Goal: Task Accomplishment & Management: Use online tool/utility

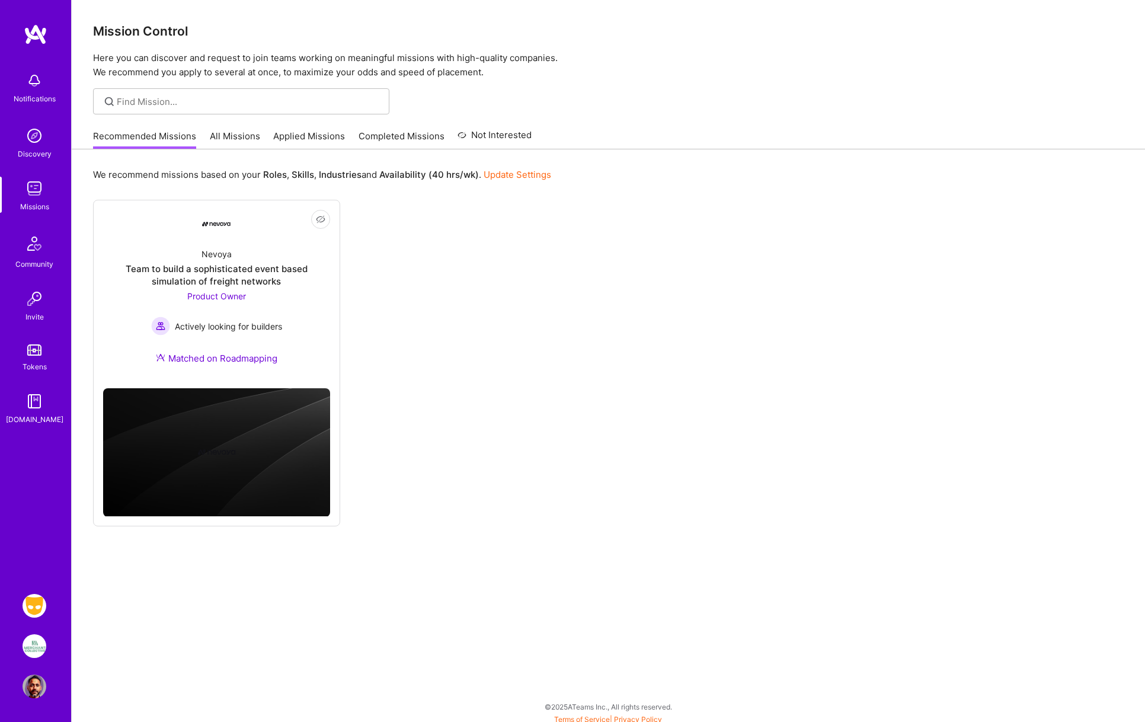
click at [36, 605] on img at bounding box center [35, 606] width 24 height 24
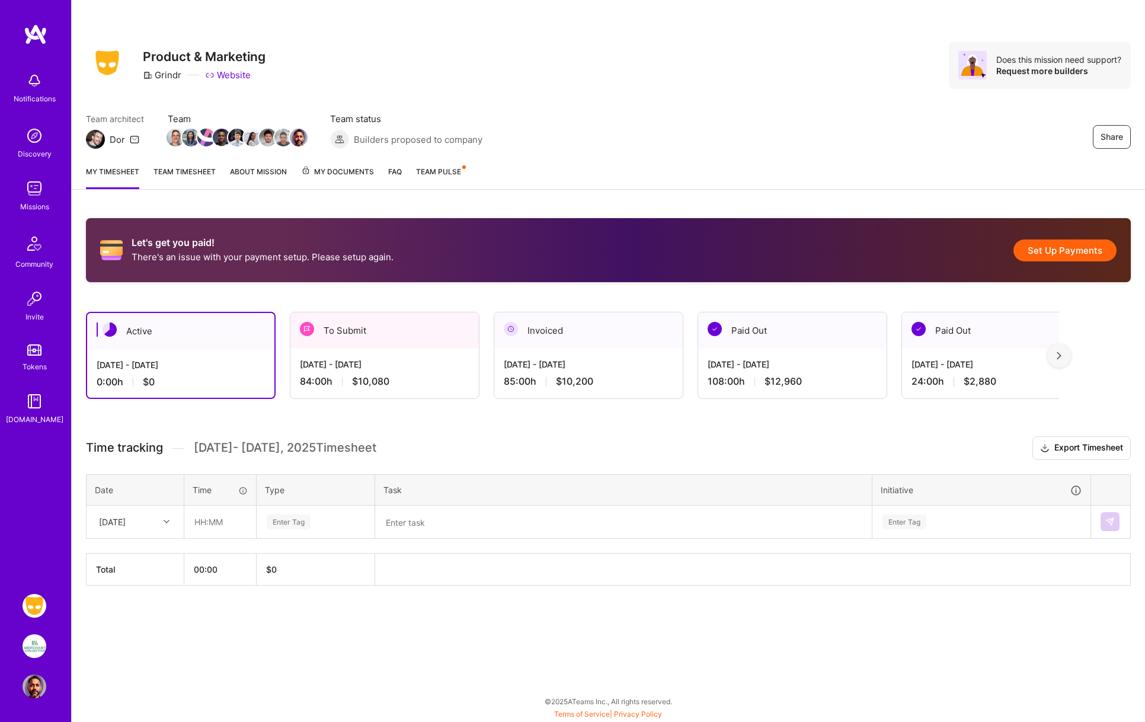
click at [165, 523] on icon at bounding box center [167, 521] width 6 height 6
click at [121, 557] on div "[DATE]" at bounding box center [135, 555] width 96 height 22
click at [195, 522] on input "text" at bounding box center [220, 521] width 70 height 31
type input "08:00"
click at [292, 521] on div "Enter Tag" at bounding box center [289, 521] width 44 height 18
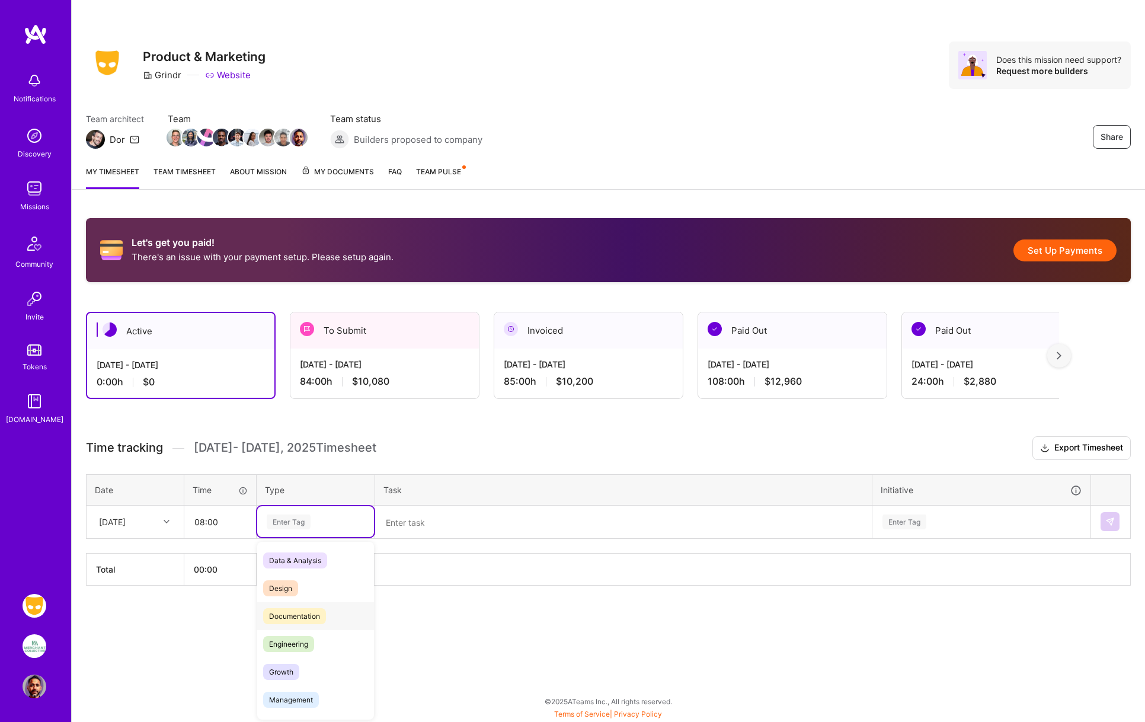
click at [297, 617] on span "Documentation" at bounding box center [294, 616] width 63 height 16
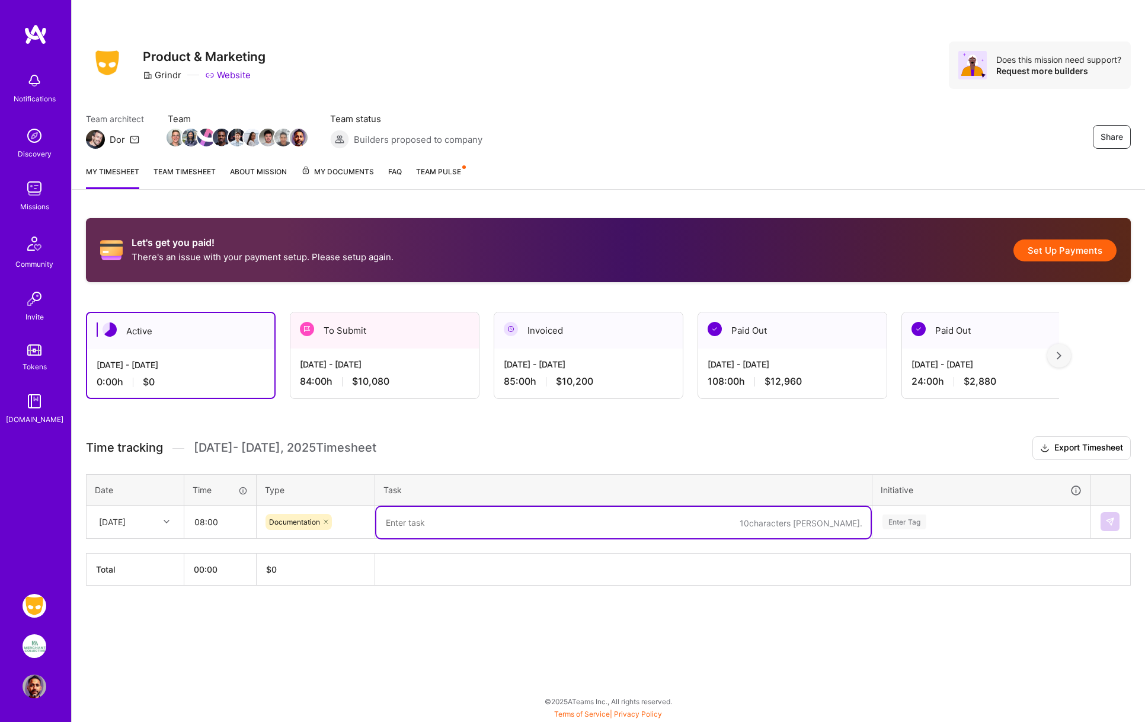
click at [410, 524] on textarea at bounding box center [623, 522] width 494 height 31
type textarea "T"
type textarea "setting up and testing SITN v3 across all three variants"
click at [921, 523] on div "Enter Tag" at bounding box center [981, 521] width 217 height 31
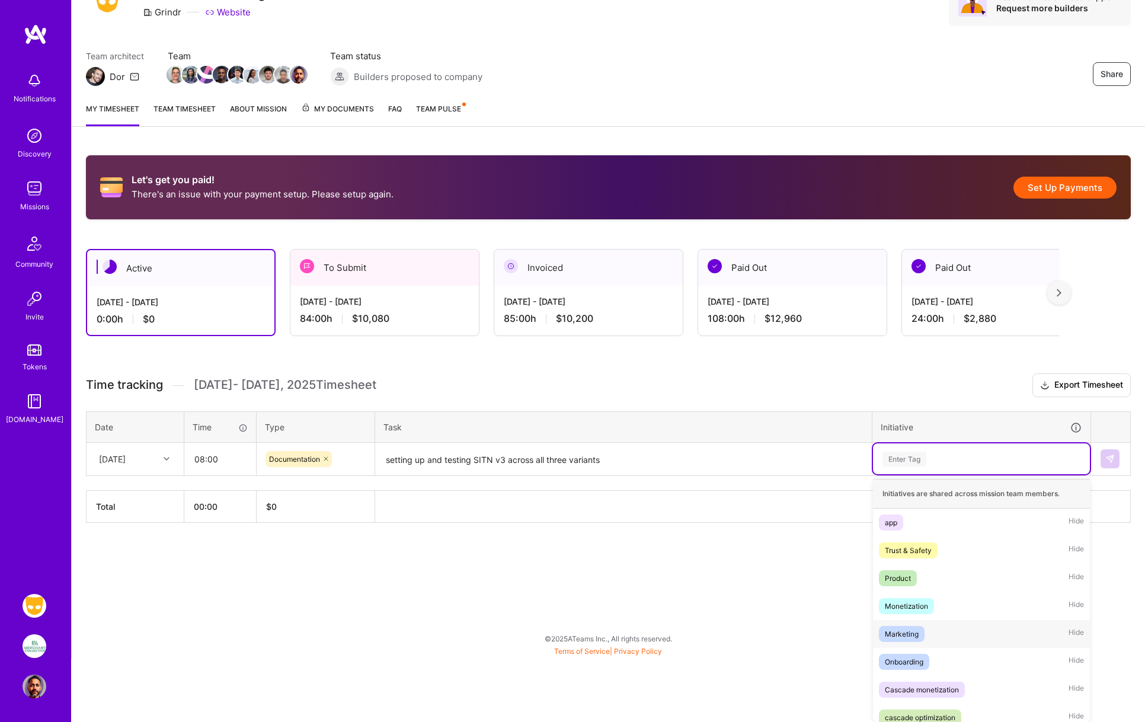
scroll to position [9, 0]
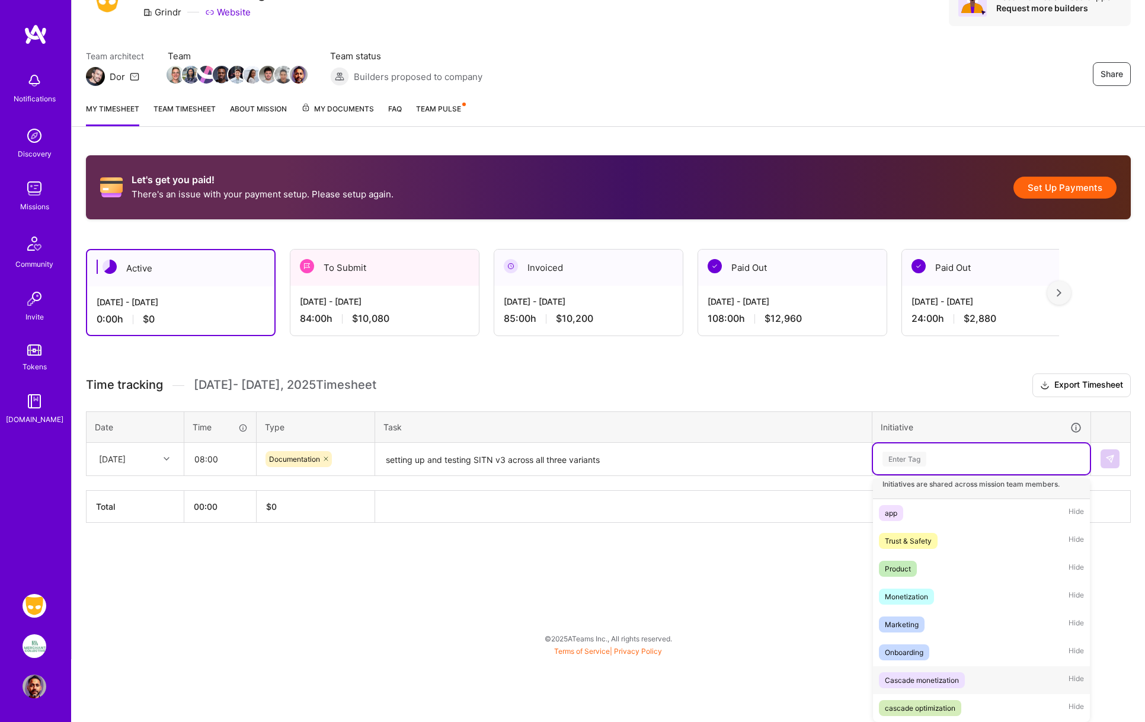
click at [911, 677] on div "Cascade monetization" at bounding box center [921, 680] width 74 height 12
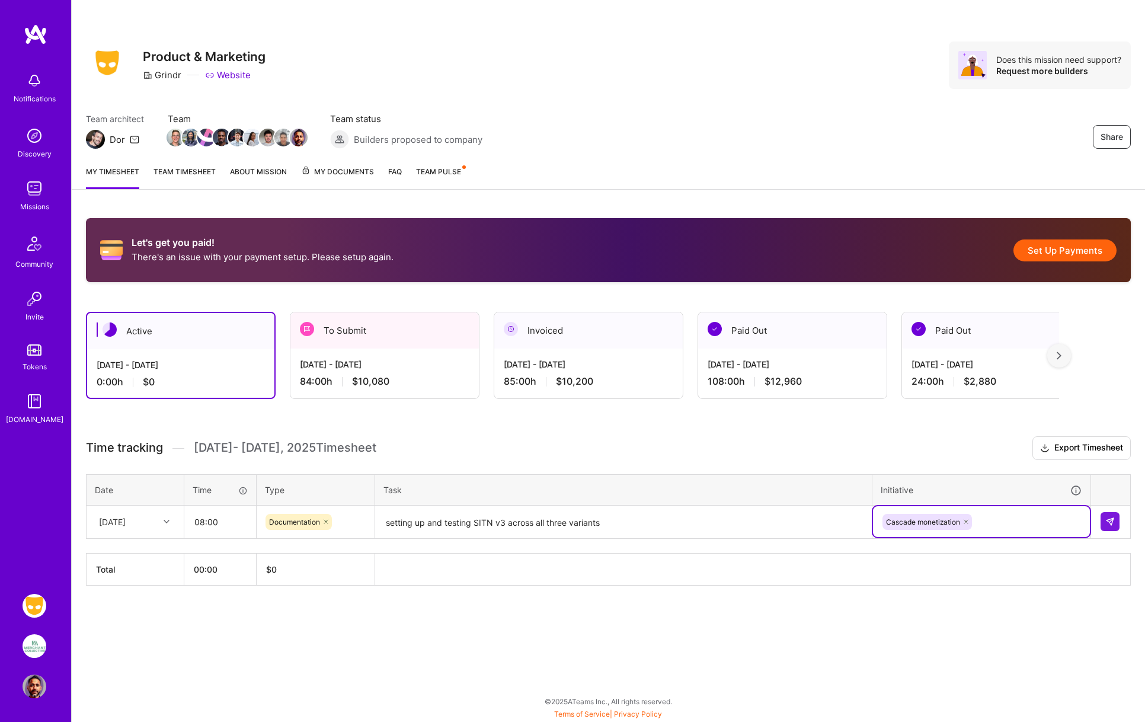
scroll to position [0, 0]
click at [966, 523] on icon at bounding box center [965, 521] width 7 height 7
click at [941, 523] on div "option Cascade monetization, deselected. Select is focused ,type to refine list…" at bounding box center [981, 521] width 217 height 31
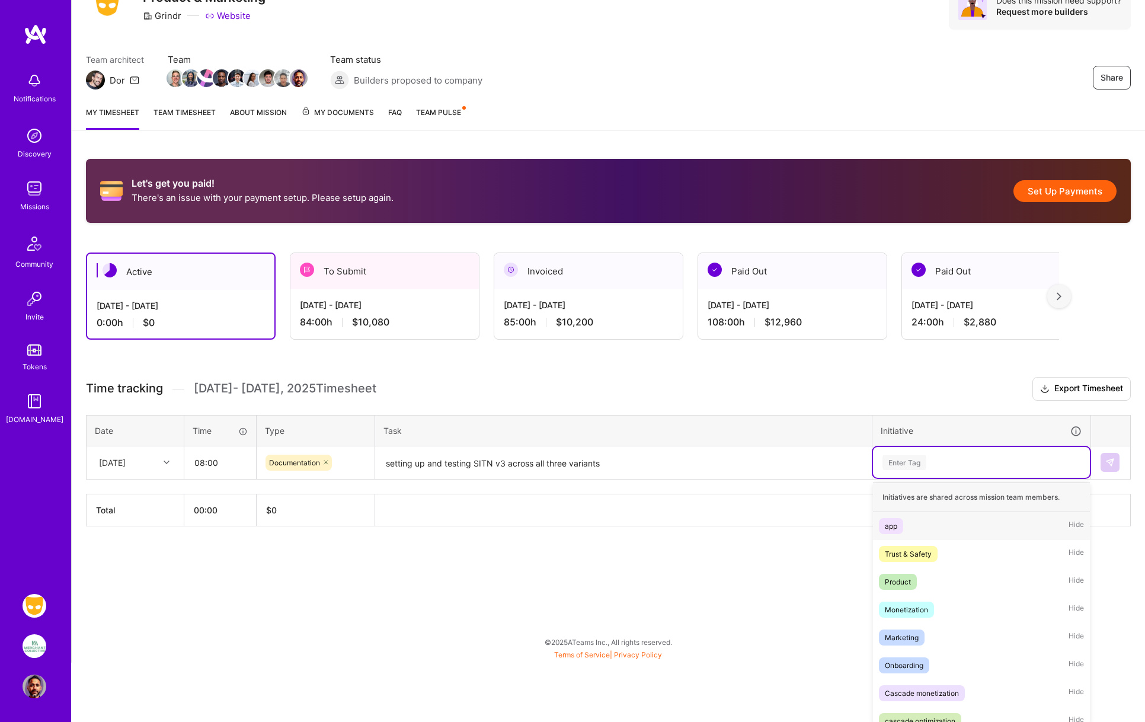
scroll to position [63, 0]
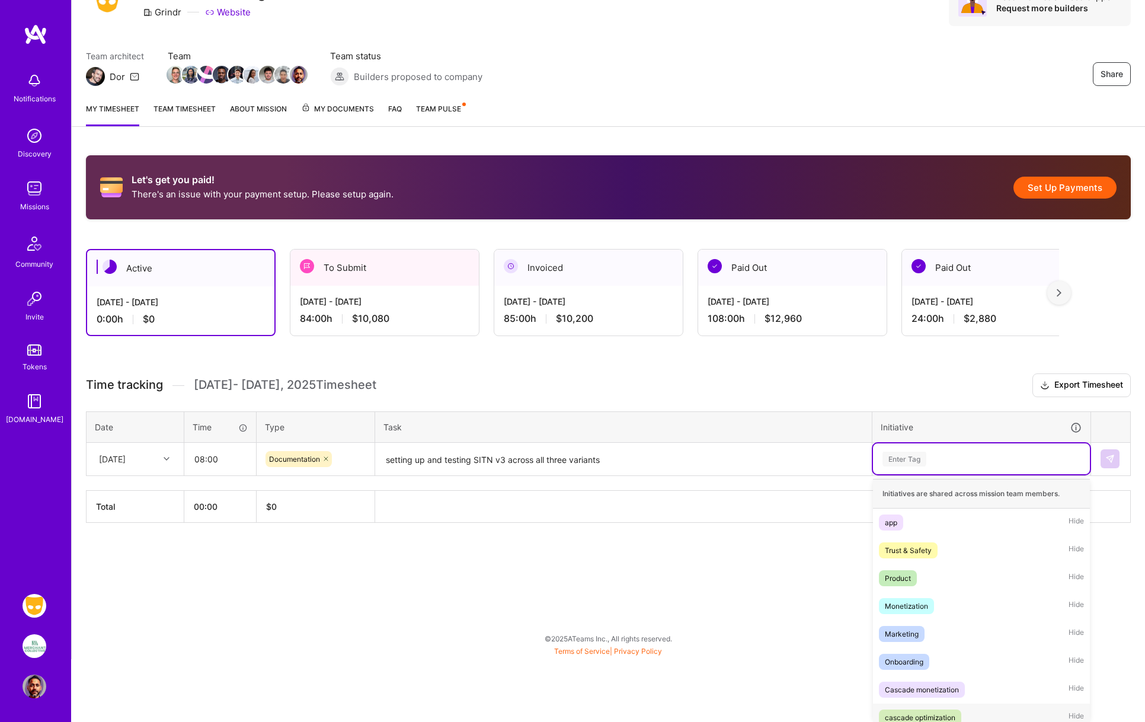
click at [920, 719] on div "cascade optimization" at bounding box center [919, 717] width 70 height 12
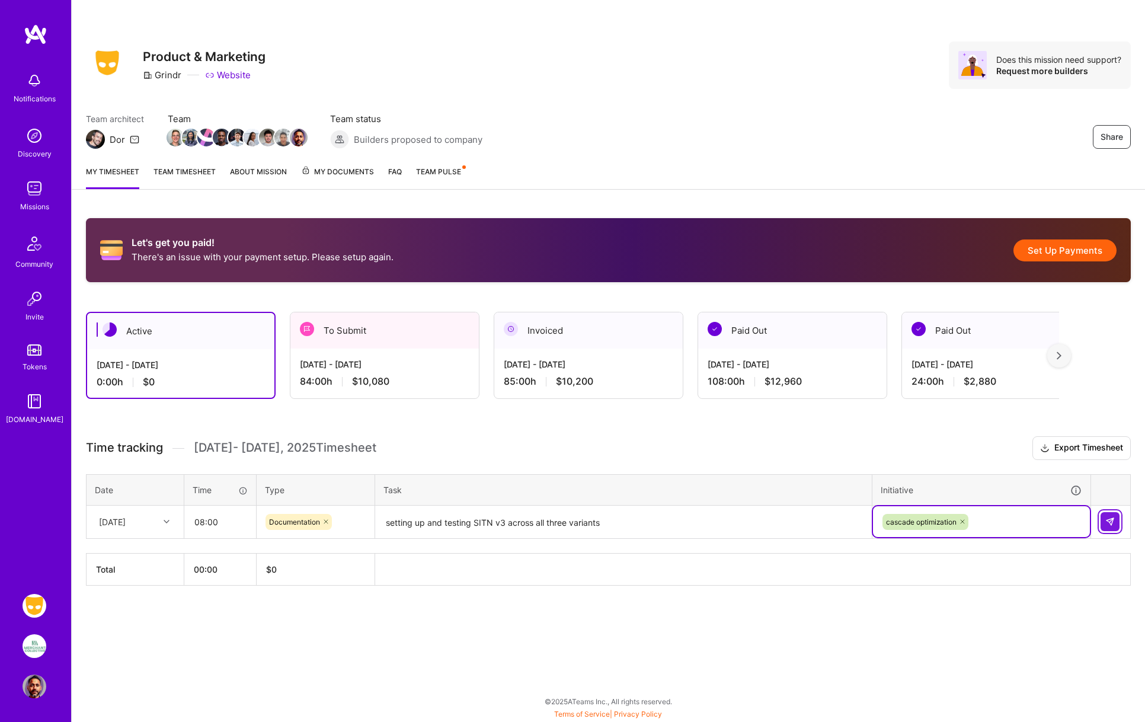
click at [1110, 517] on img at bounding box center [1109, 521] width 9 height 9
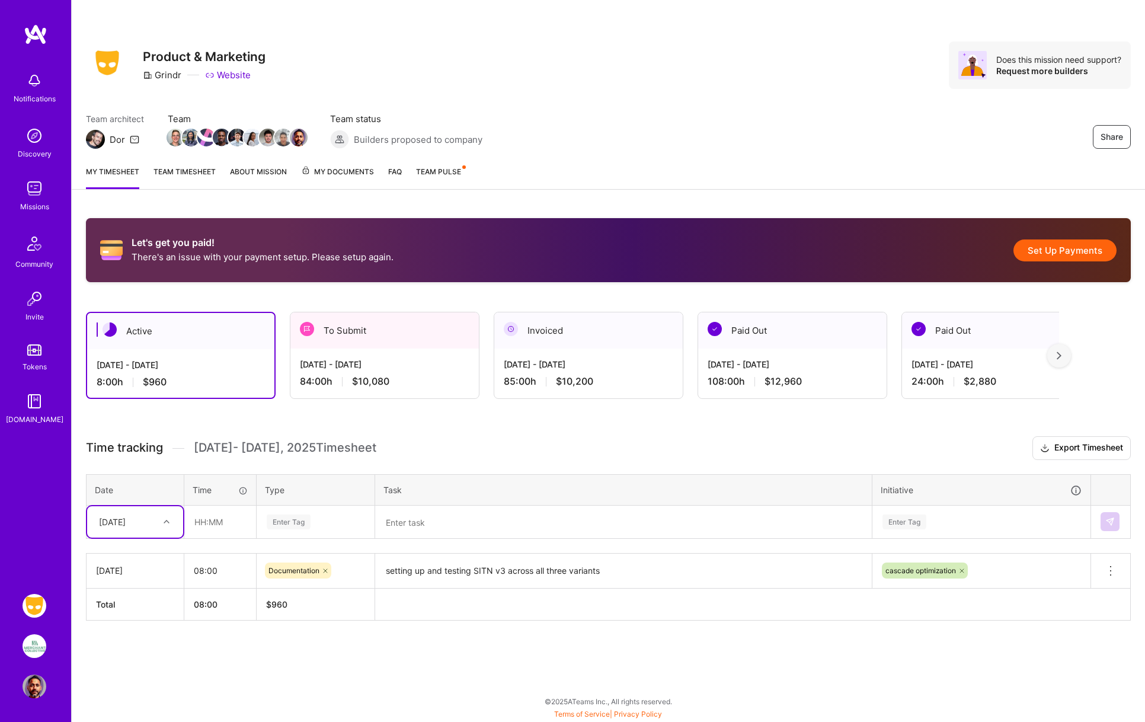
click at [166, 524] on div at bounding box center [168, 521] width 18 height 15
click at [134, 576] on div "[DATE]" at bounding box center [135, 577] width 96 height 22
click at [165, 522] on icon at bounding box center [167, 521] width 6 height 6
click at [126, 579] on div "[DATE]" at bounding box center [135, 577] width 96 height 22
click at [203, 521] on input "text" at bounding box center [220, 521] width 70 height 31
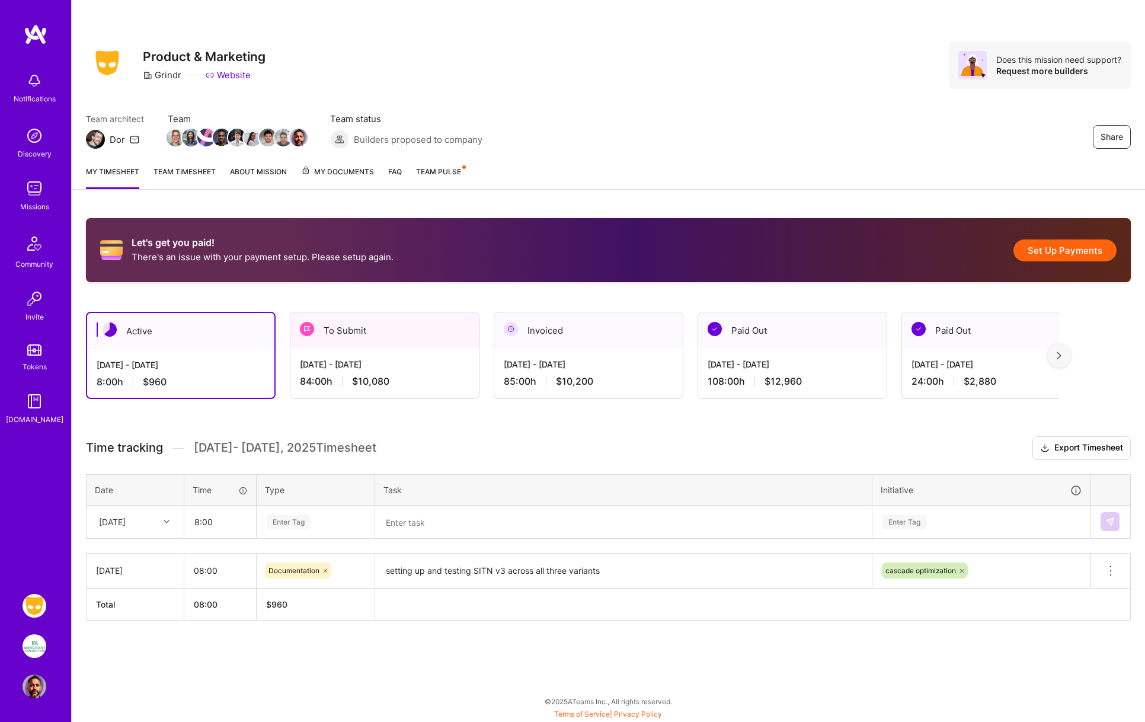
type input "08:00"
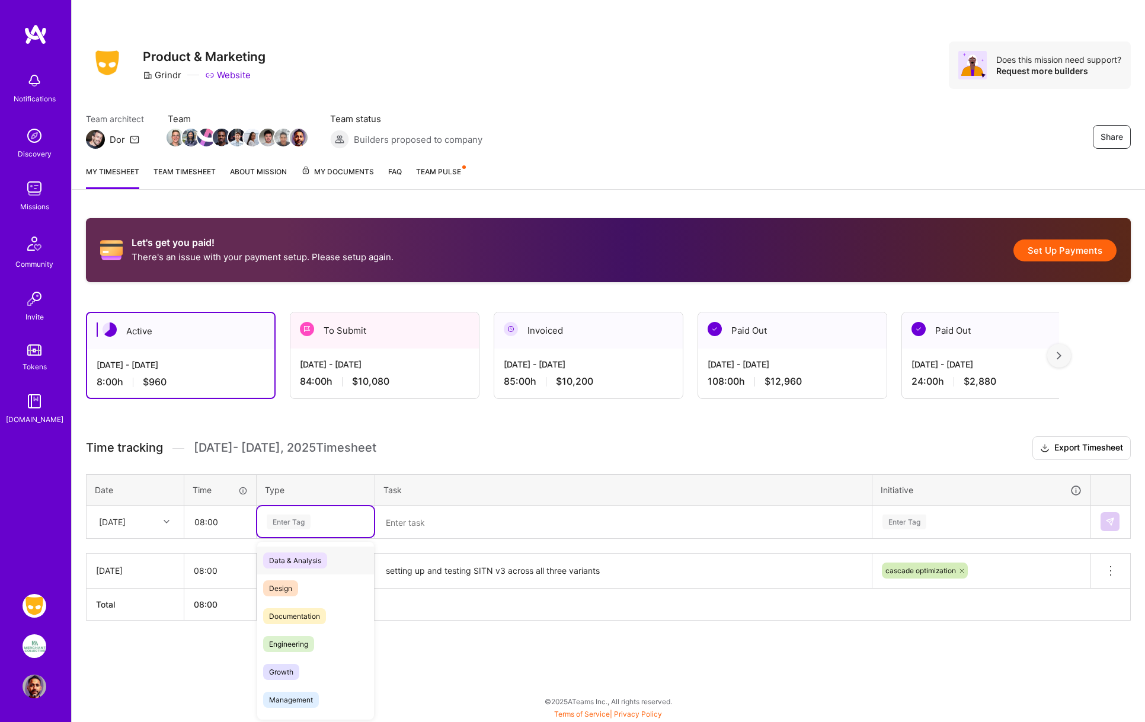
click at [293, 523] on div "Enter Tag" at bounding box center [289, 521] width 44 height 18
click at [290, 620] on span "Documentation" at bounding box center [294, 616] width 63 height 16
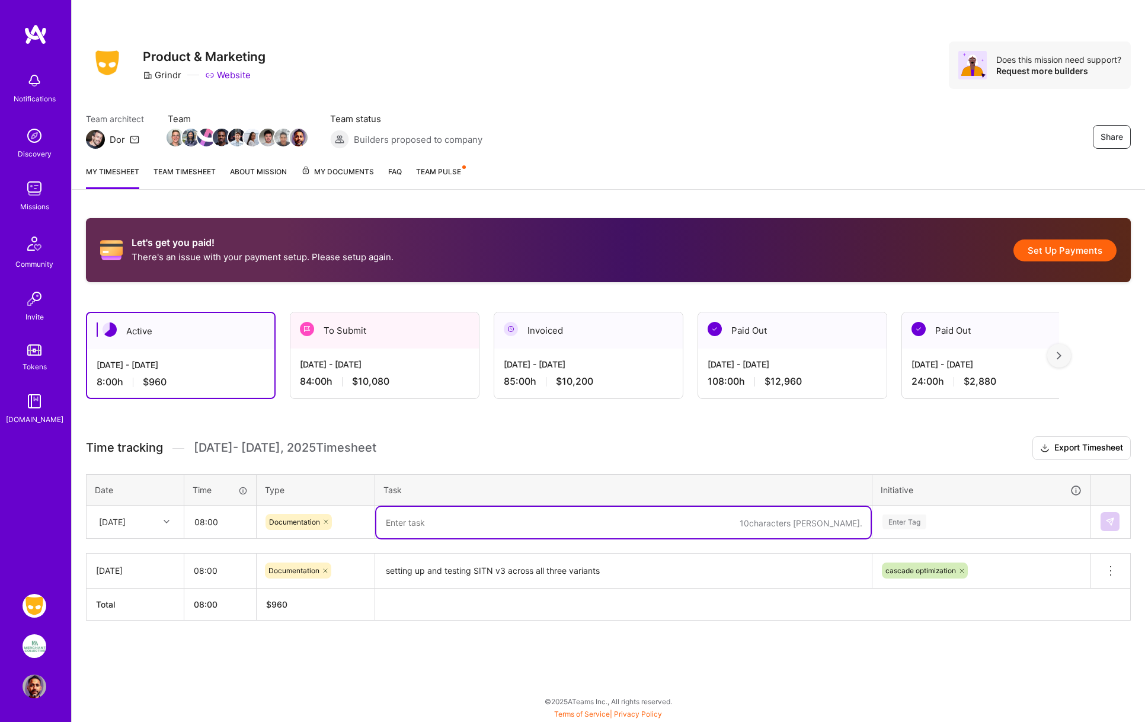
click at [405, 521] on textarea at bounding box center [623, 522] width 494 height 31
type textarea "t"
type textarea "PRD for green Dot + research goals for green dot + meetings + discussion on MPU…"
click at [906, 523] on div "Enter Tag" at bounding box center [981, 521] width 217 height 31
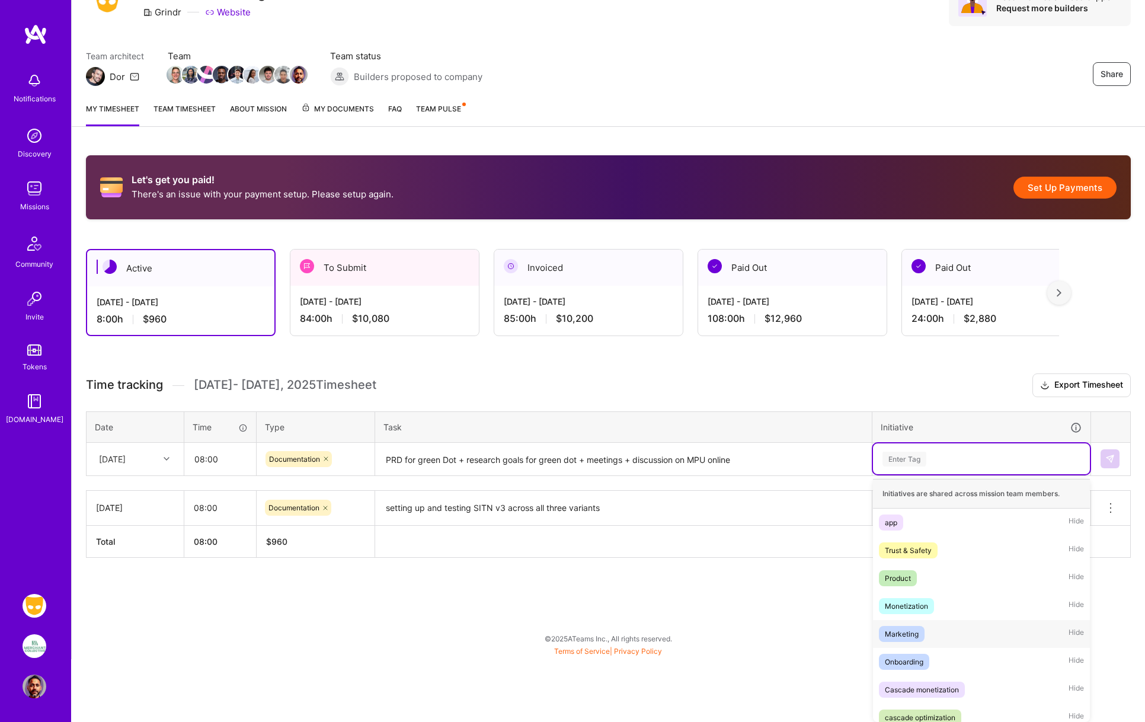
scroll to position [9, 0]
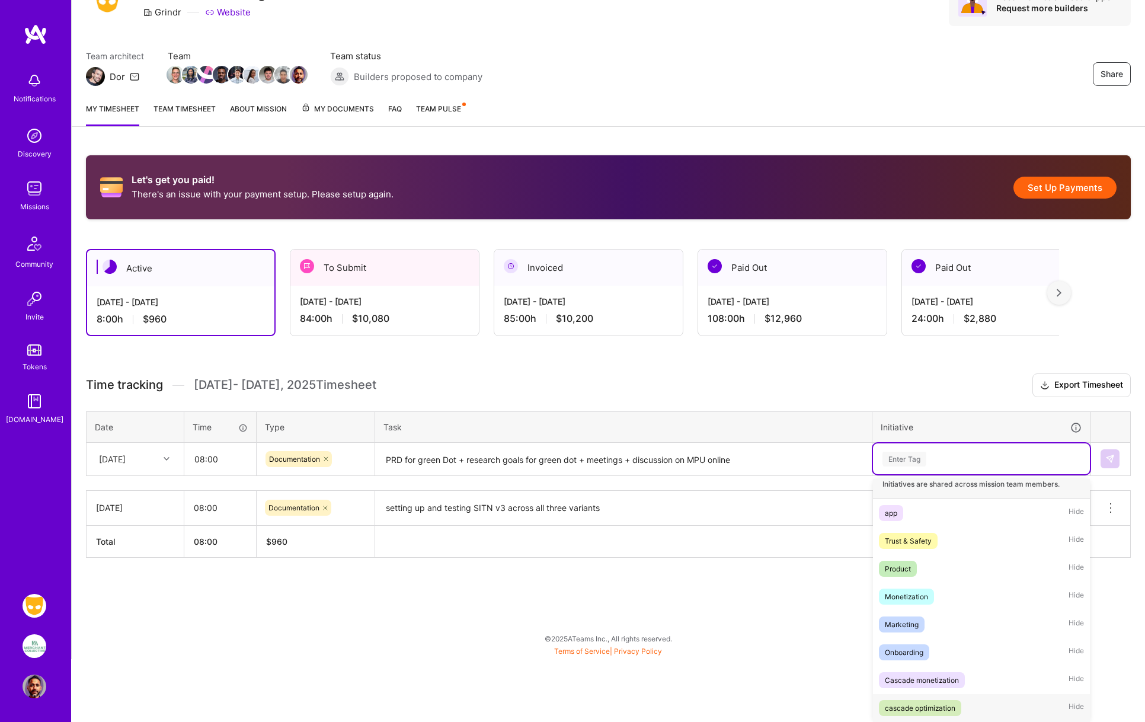
click at [918, 704] on div "cascade optimization" at bounding box center [919, 707] width 70 height 12
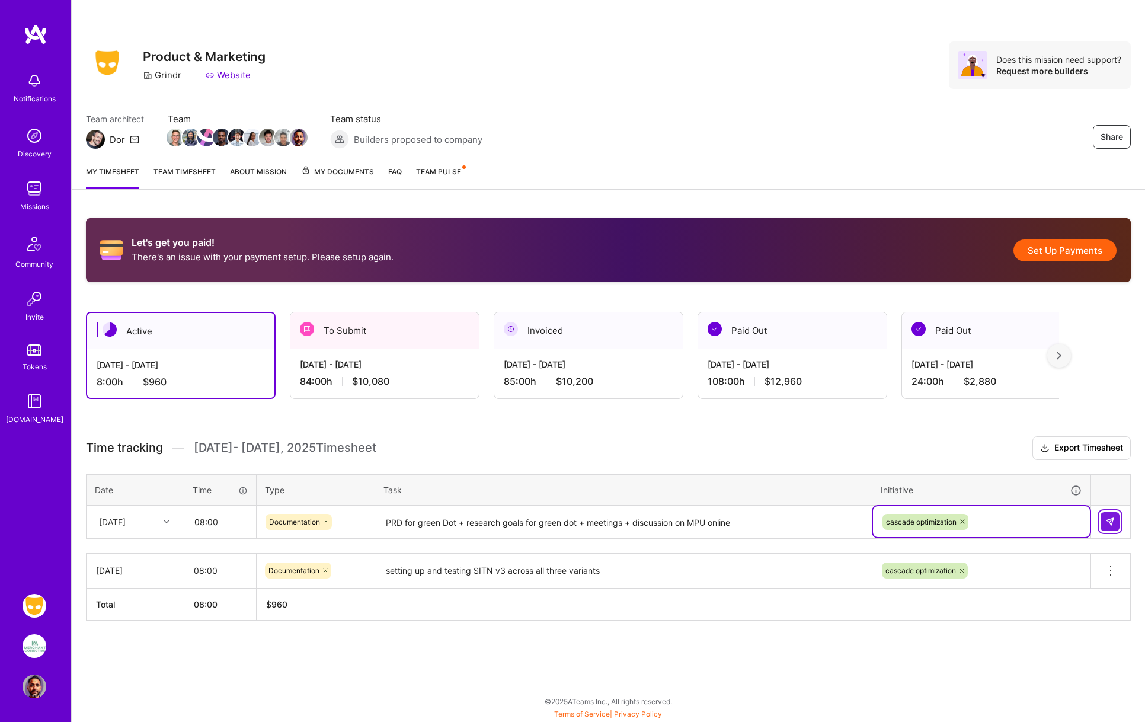
click at [1108, 522] on img at bounding box center [1109, 521] width 9 height 9
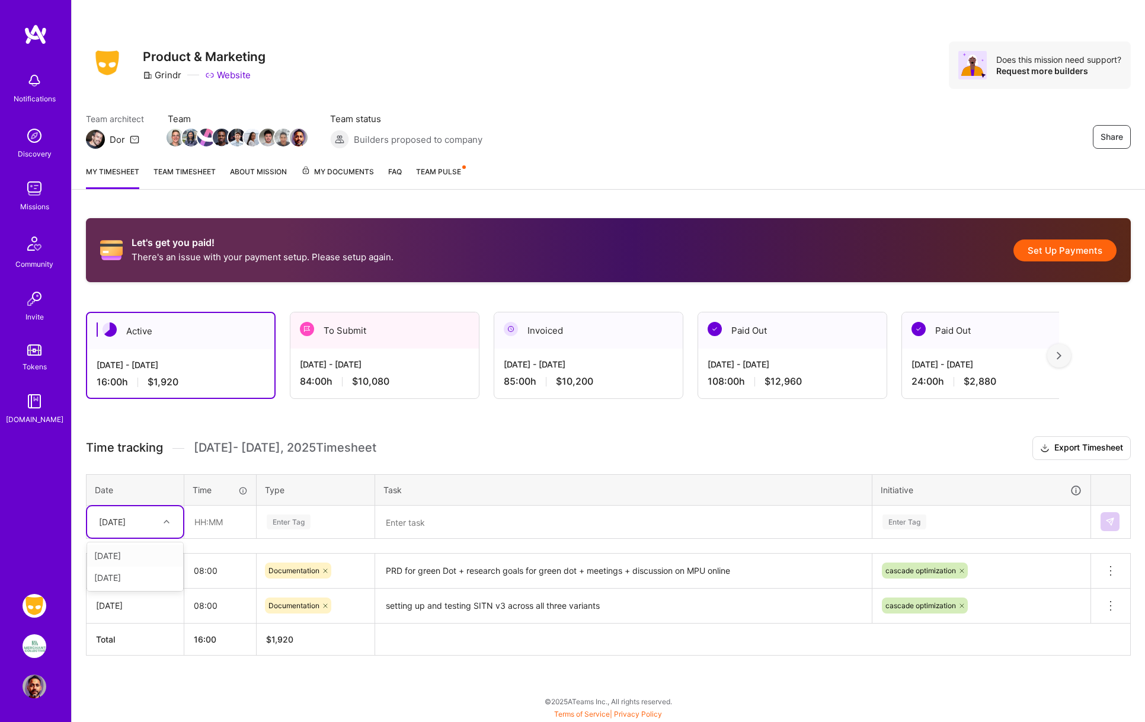
click at [165, 517] on div at bounding box center [168, 521] width 18 height 15
click at [137, 576] on div "[DATE]" at bounding box center [135, 577] width 96 height 22
click at [209, 525] on input "text" at bounding box center [220, 521] width 70 height 31
type input "08:00"
click at [295, 520] on div "Enter Tag" at bounding box center [289, 521] width 44 height 18
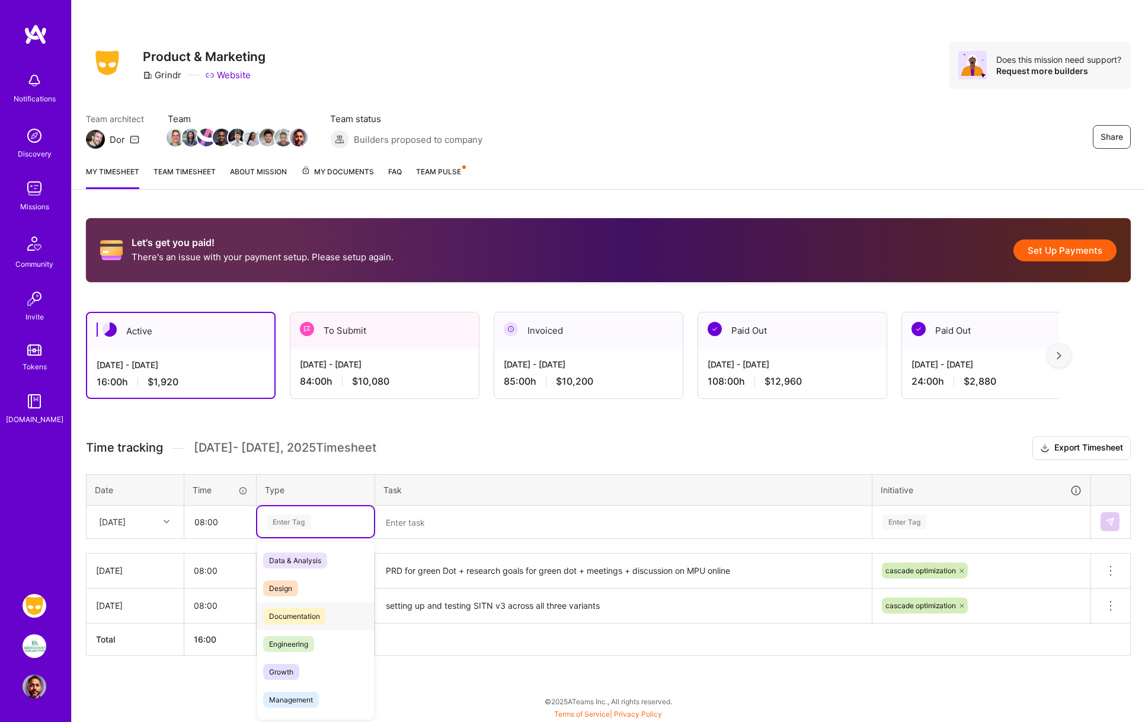
click at [292, 620] on span "Documentation" at bounding box center [294, 616] width 63 height 16
click at [405, 523] on textarea at bounding box center [623, 522] width 494 height 31
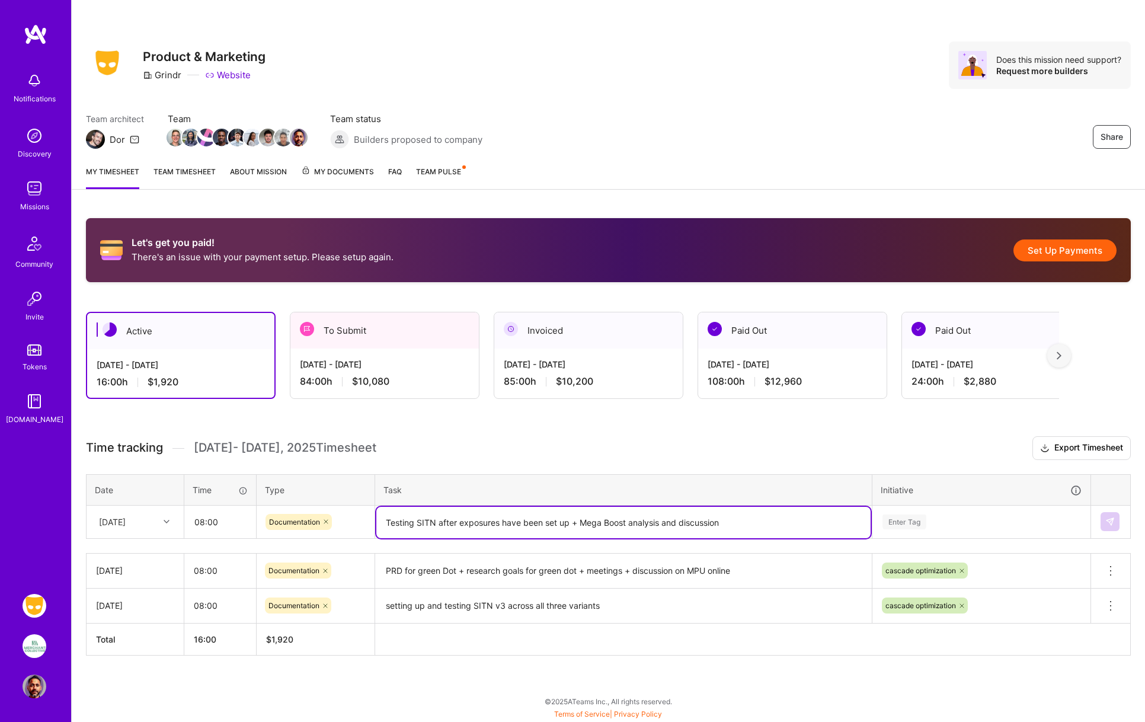
type textarea "Testing SITN after exposures have been set up + Mega Boost analysis and discuss…"
click at [930, 520] on div "Enter Tag" at bounding box center [981, 521] width 217 height 31
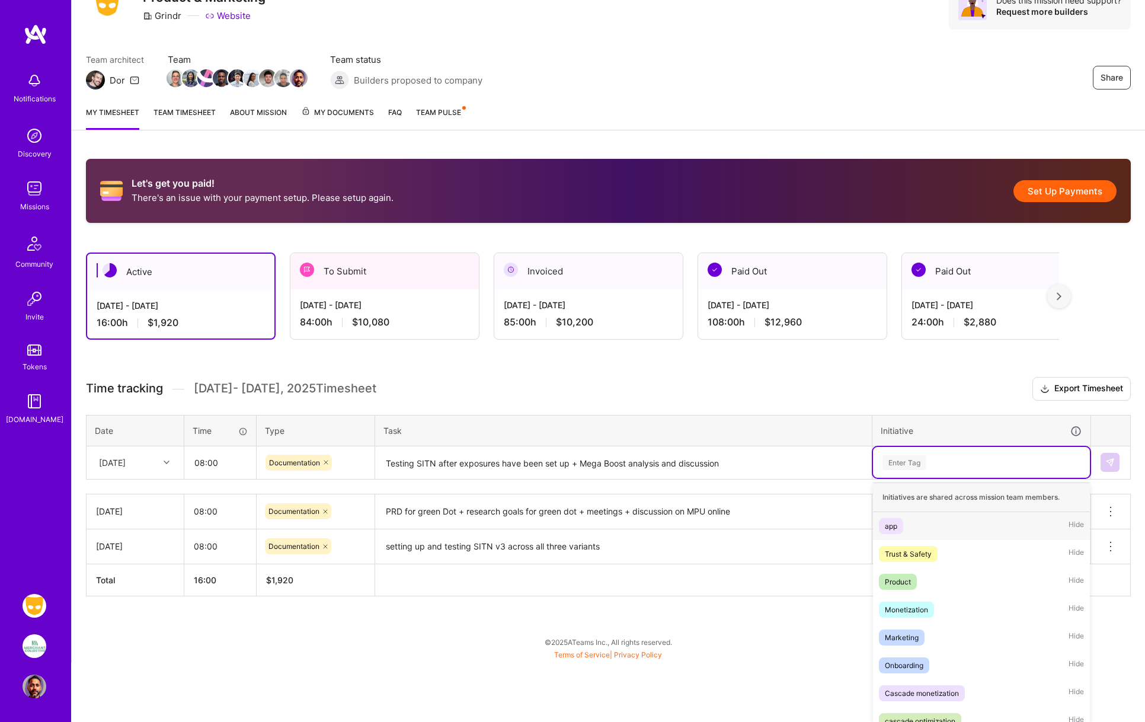
scroll to position [63, 0]
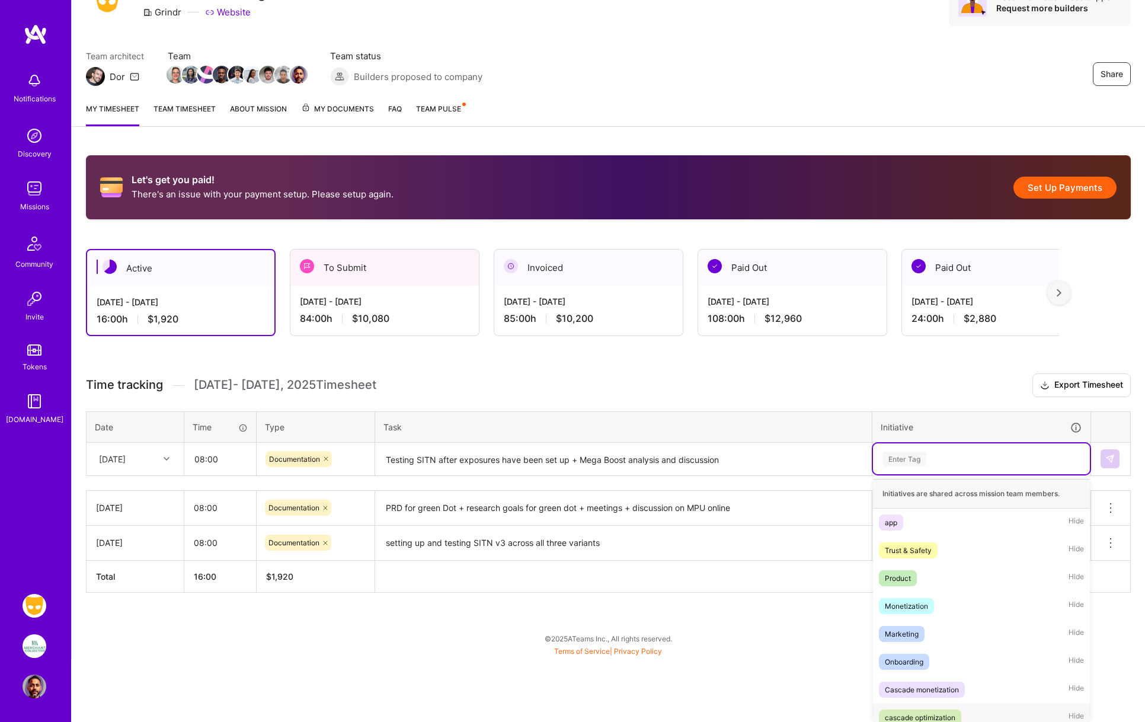
click at [925, 716] on div "cascade optimization" at bounding box center [919, 717] width 70 height 12
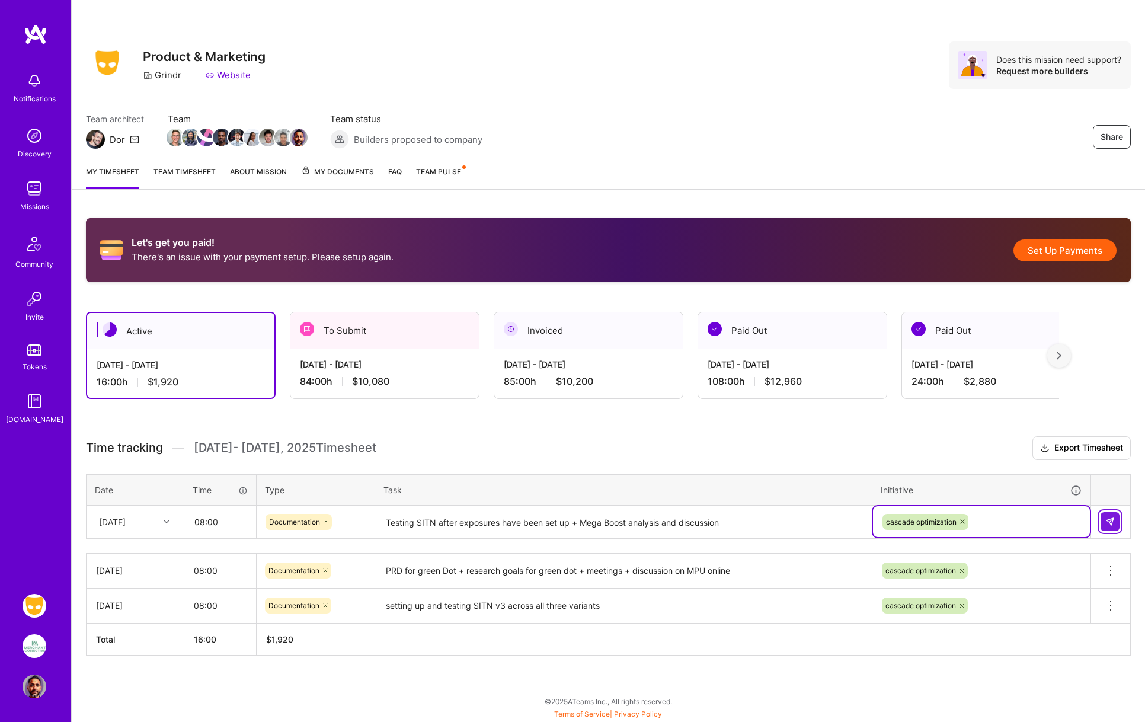
click at [1110, 522] on img at bounding box center [1109, 521] width 9 height 9
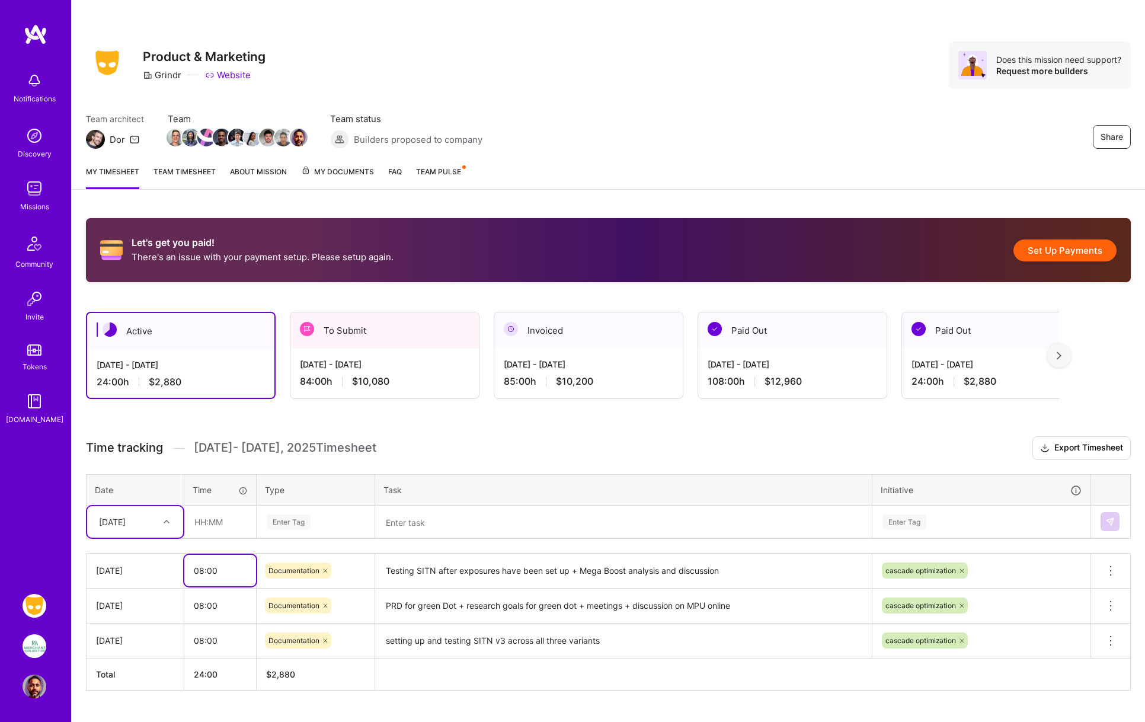
click at [202, 568] on input "08:00" at bounding box center [220, 570] width 72 height 31
type input "10:00"
click at [413, 431] on div "Let's get you paid! There's an issue with your payment setup. Please setup agai…" at bounding box center [608, 476] width 1073 height 544
click at [1063, 249] on button "Set Up Payments" at bounding box center [1064, 250] width 103 height 22
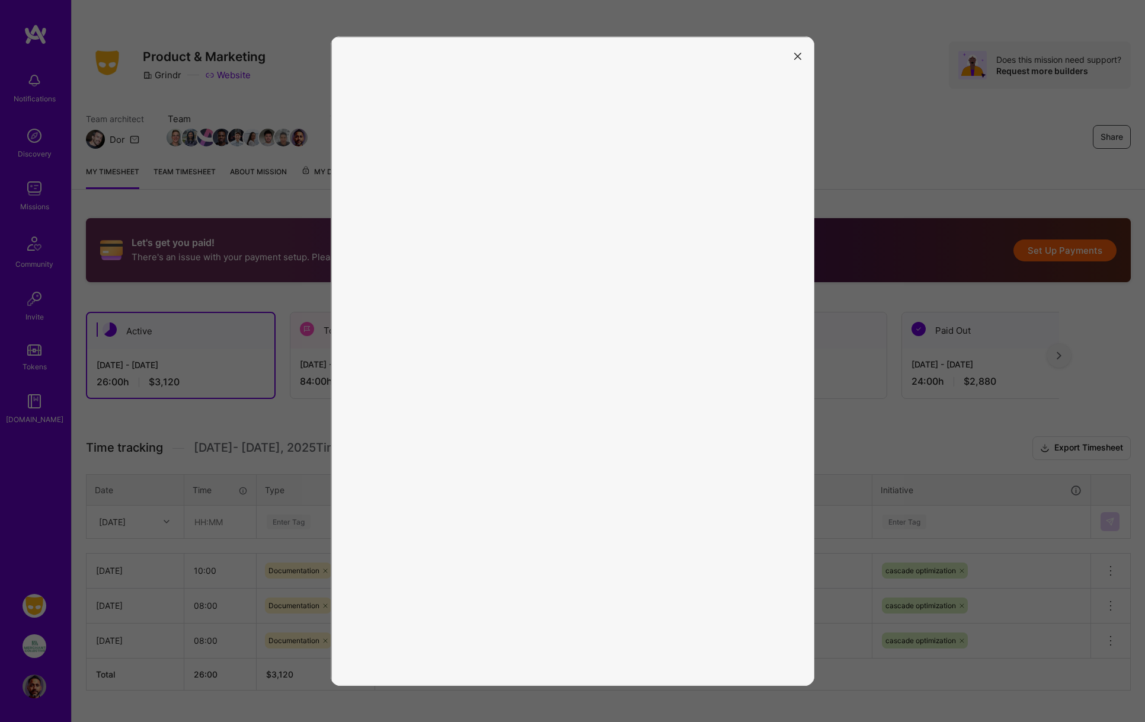
click at [797, 53] on icon "modal" at bounding box center [797, 56] width 7 height 7
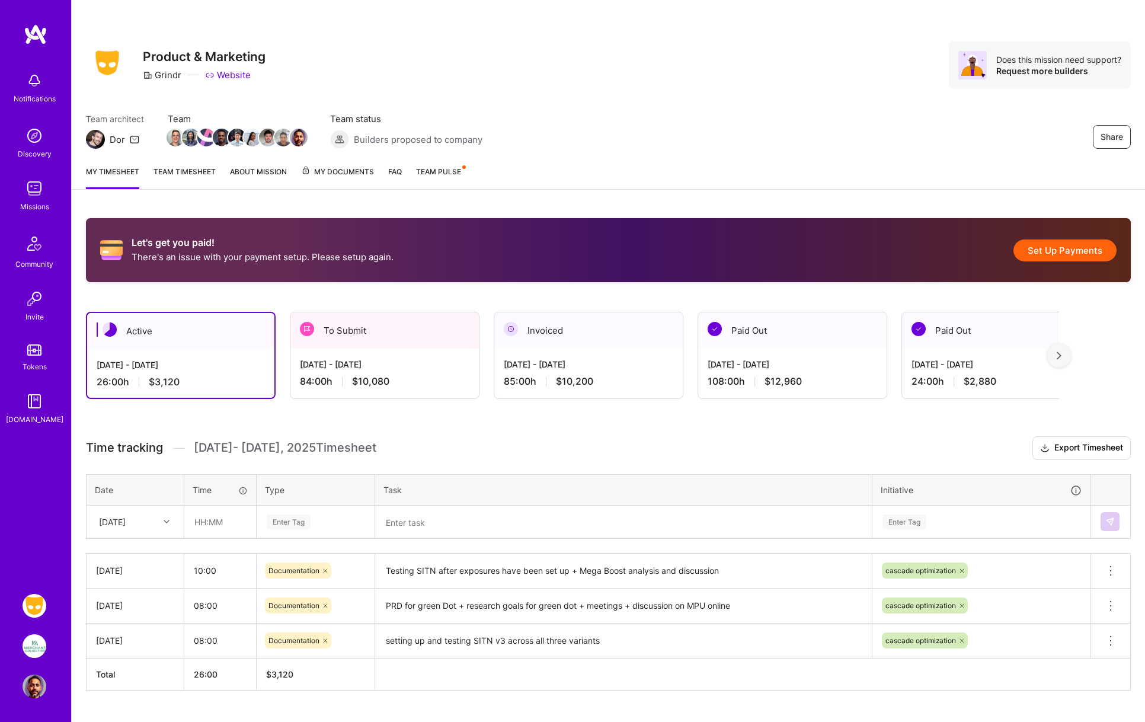
click at [1044, 251] on button "Set Up Payments" at bounding box center [1064, 250] width 103 height 22
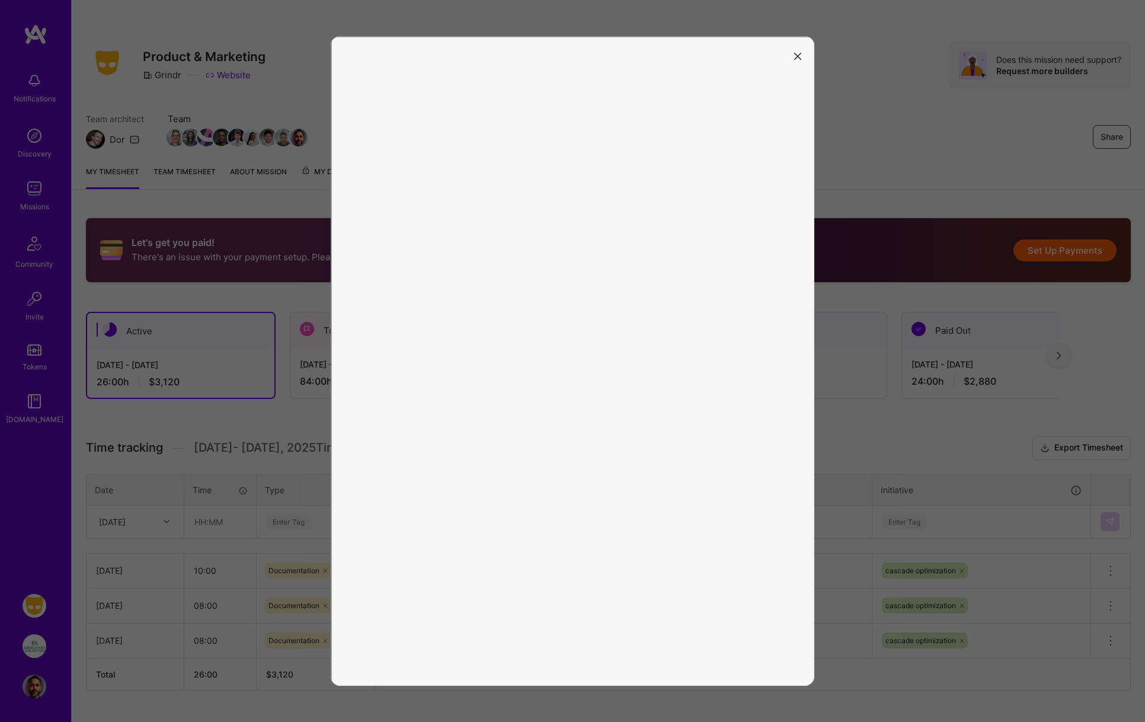
click at [801, 52] on button "modal" at bounding box center [797, 56] width 14 height 20
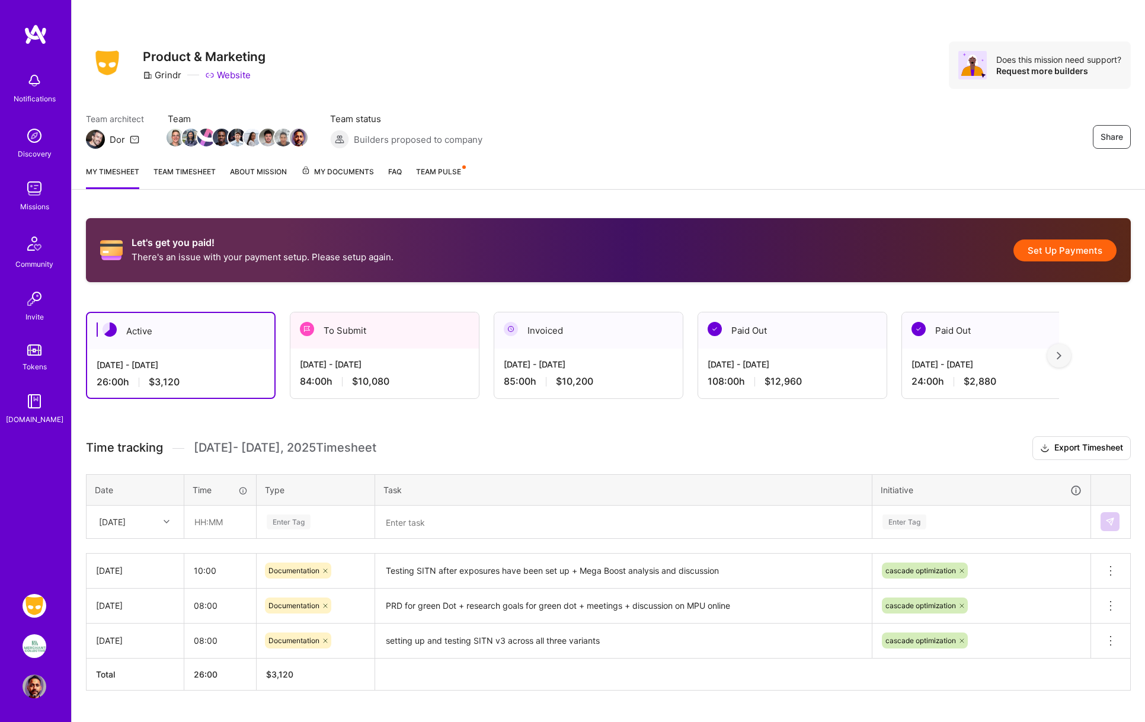
click at [1075, 251] on button "Set Up Payments" at bounding box center [1064, 250] width 103 height 22
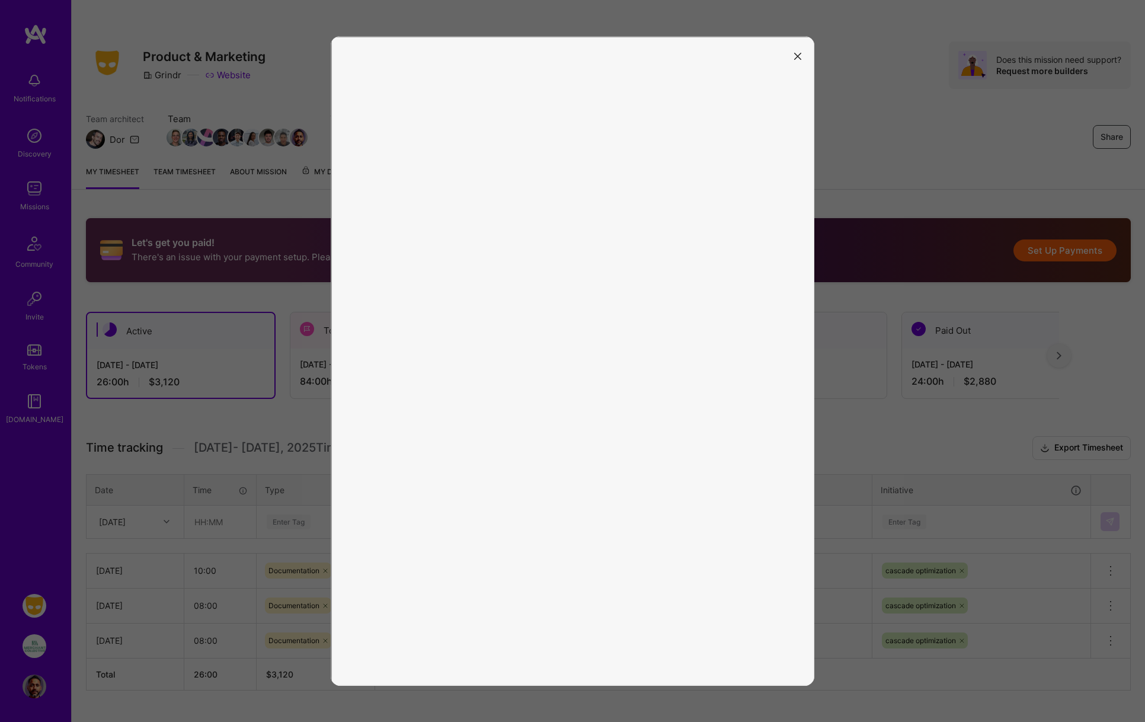
click at [796, 56] on icon "modal" at bounding box center [797, 56] width 7 height 7
